Goal: Task Accomplishment & Management: Manage account settings

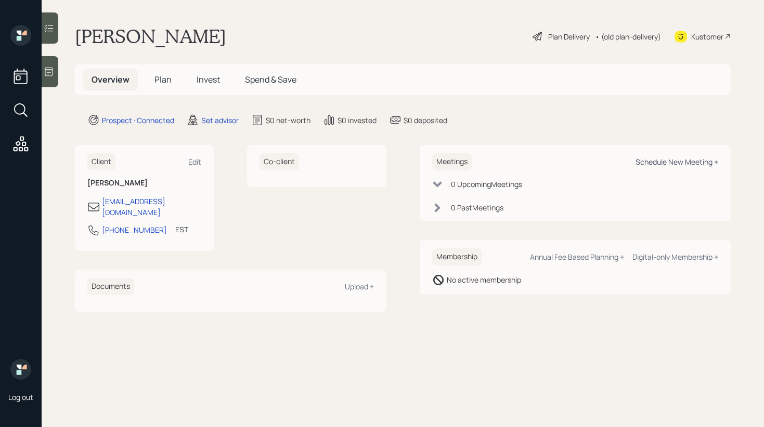
click at [658, 161] on div "Schedule New Meeting +" at bounding box center [676, 162] width 83 height 10
select select "round-[PERSON_NAME]"
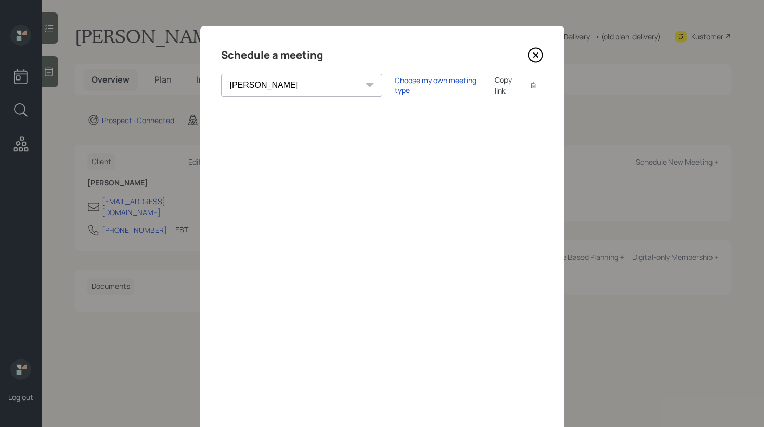
click at [535, 60] on icon at bounding box center [536, 55] width 16 height 16
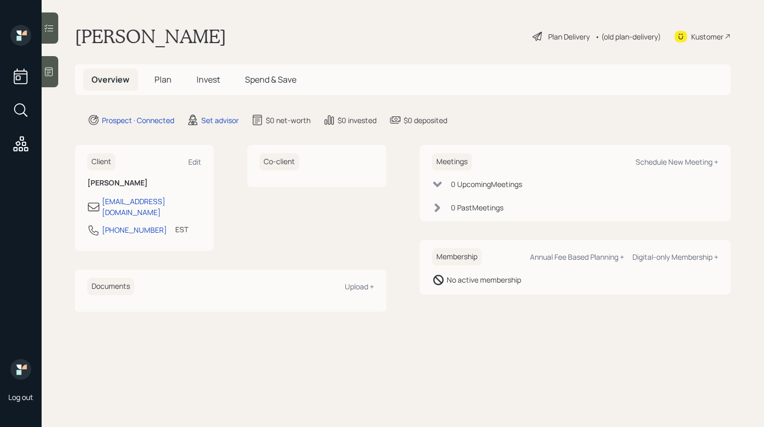
click at [49, 81] on div at bounding box center [50, 71] width 17 height 31
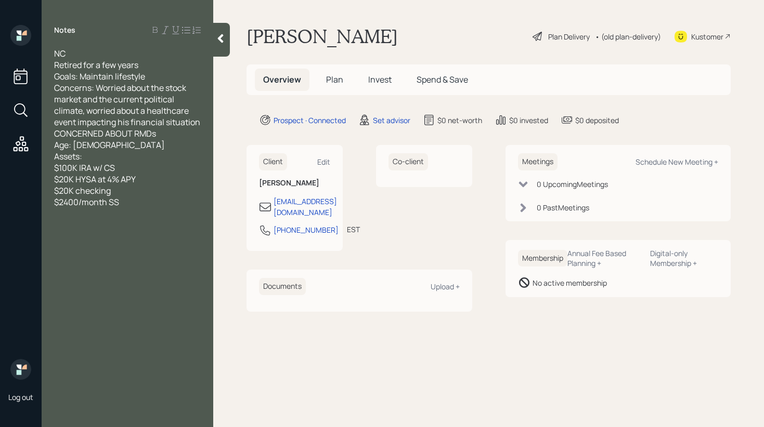
click at [217, 34] on icon at bounding box center [220, 38] width 10 height 10
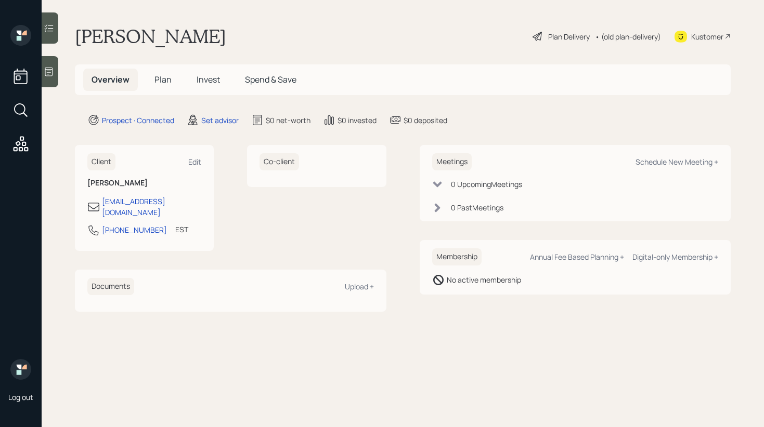
click at [210, 74] on span "Invest" at bounding box center [208, 79] width 23 height 11
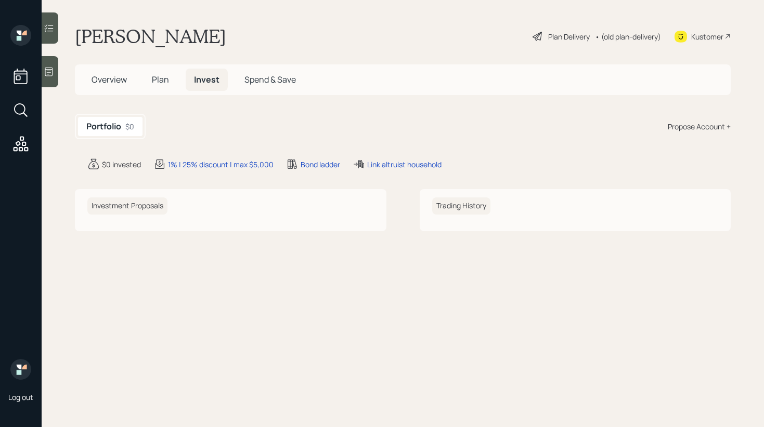
click at [163, 87] on h5 "Plan" at bounding box center [161, 80] width 34 height 22
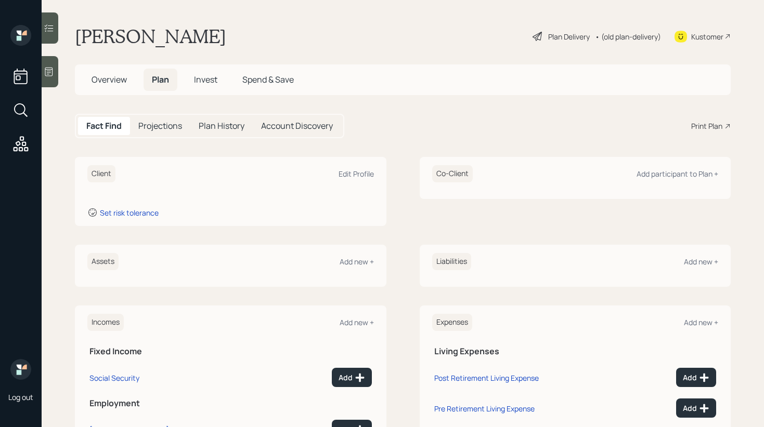
click at [291, 132] on div "Account Discovery" at bounding box center [297, 126] width 88 height 18
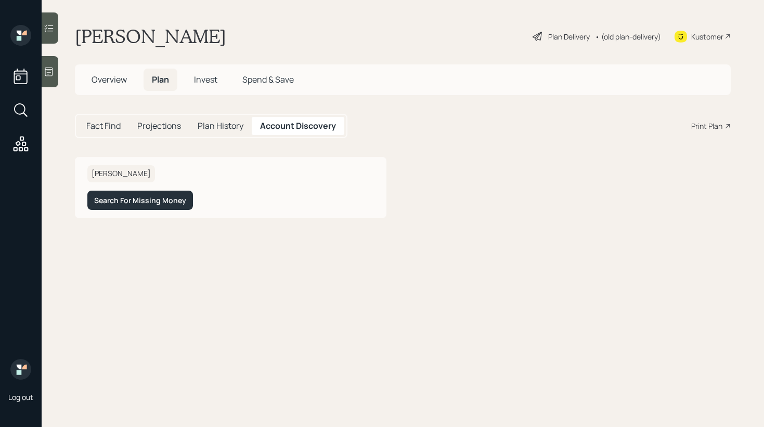
click at [166, 83] on span "Plan" at bounding box center [160, 79] width 17 height 11
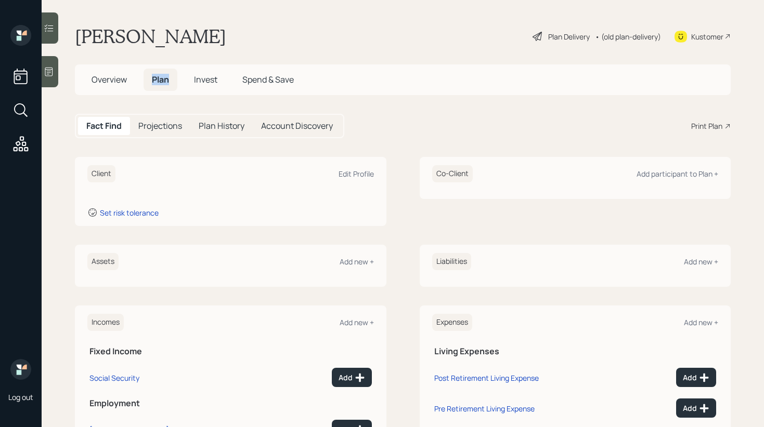
click at [166, 83] on span "Plan" at bounding box center [160, 79] width 17 height 11
click at [106, 77] on span "Overview" at bounding box center [109, 79] width 35 height 11
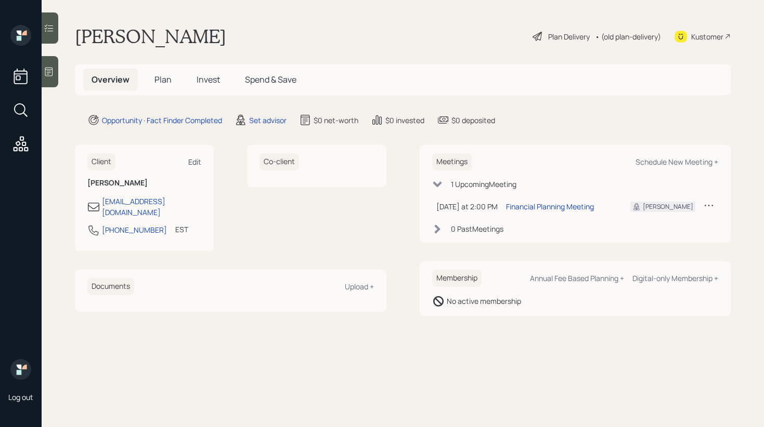
click at [194, 165] on div "Edit" at bounding box center [194, 162] width 13 height 10
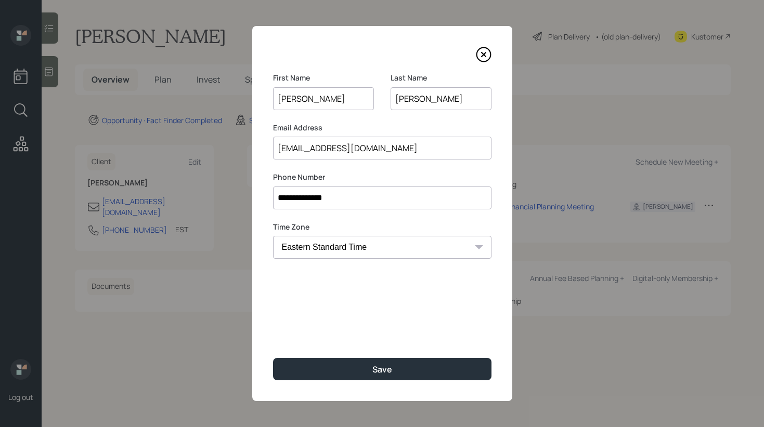
click at [484, 54] on icon at bounding box center [484, 55] width 16 height 16
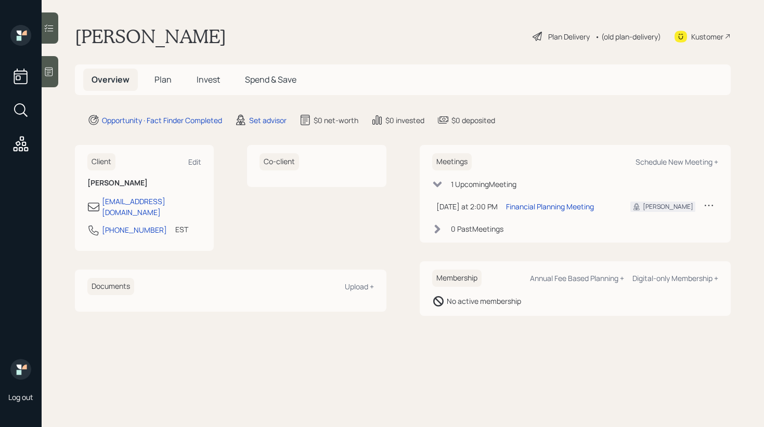
click at [161, 77] on span "Plan" at bounding box center [162, 79] width 17 height 11
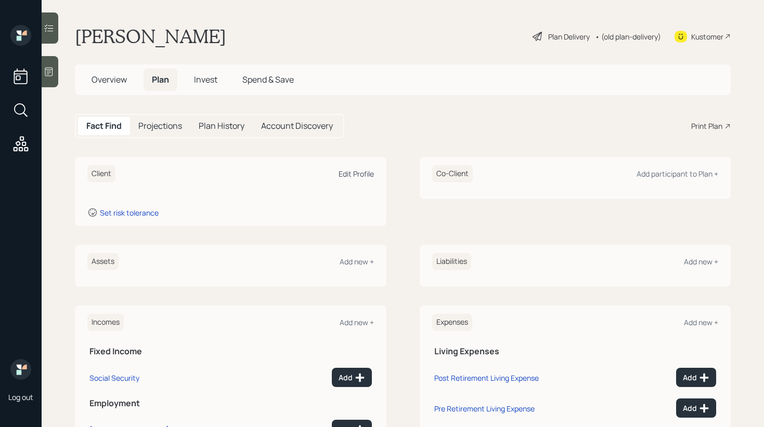
click at [352, 171] on div "Edit Profile" at bounding box center [356, 174] width 35 height 10
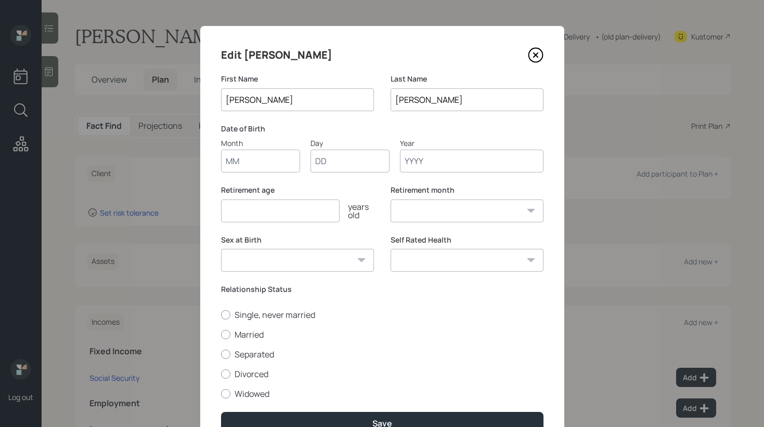
click at [538, 61] on icon at bounding box center [535, 55] width 14 height 14
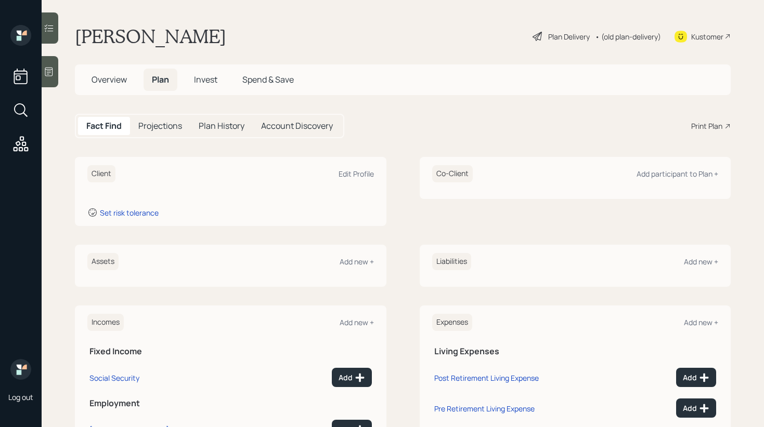
click at [304, 123] on h5 "Account Discovery" at bounding box center [297, 126] width 72 height 10
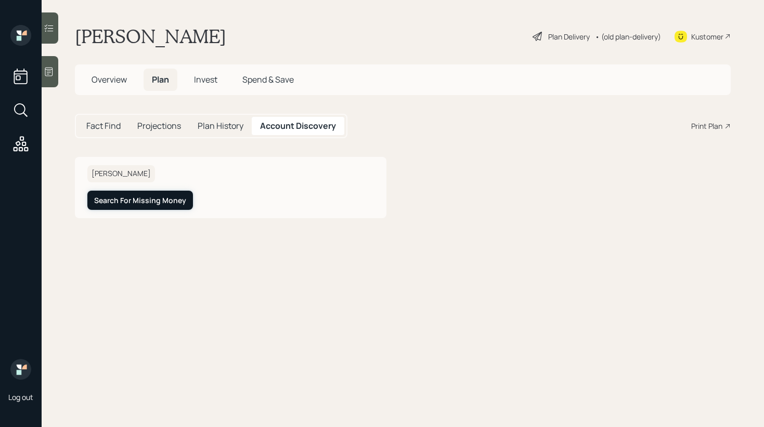
click at [119, 206] on button "Search For Missing Money" at bounding box center [140, 200] width 106 height 19
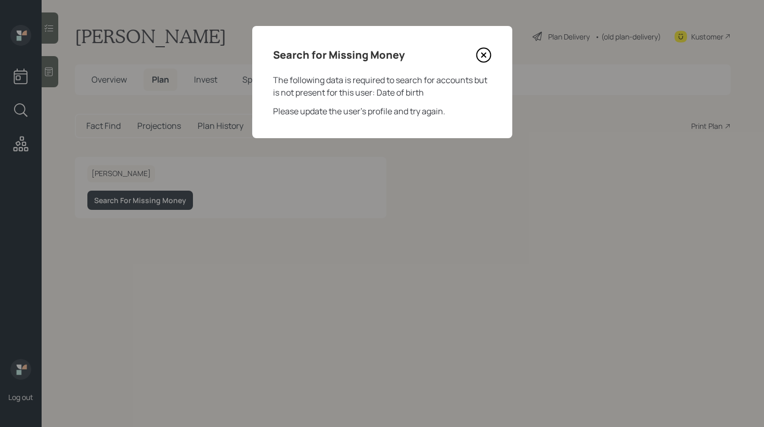
click at [486, 49] on icon at bounding box center [484, 55] width 16 height 16
